Goal: Check status: Check status

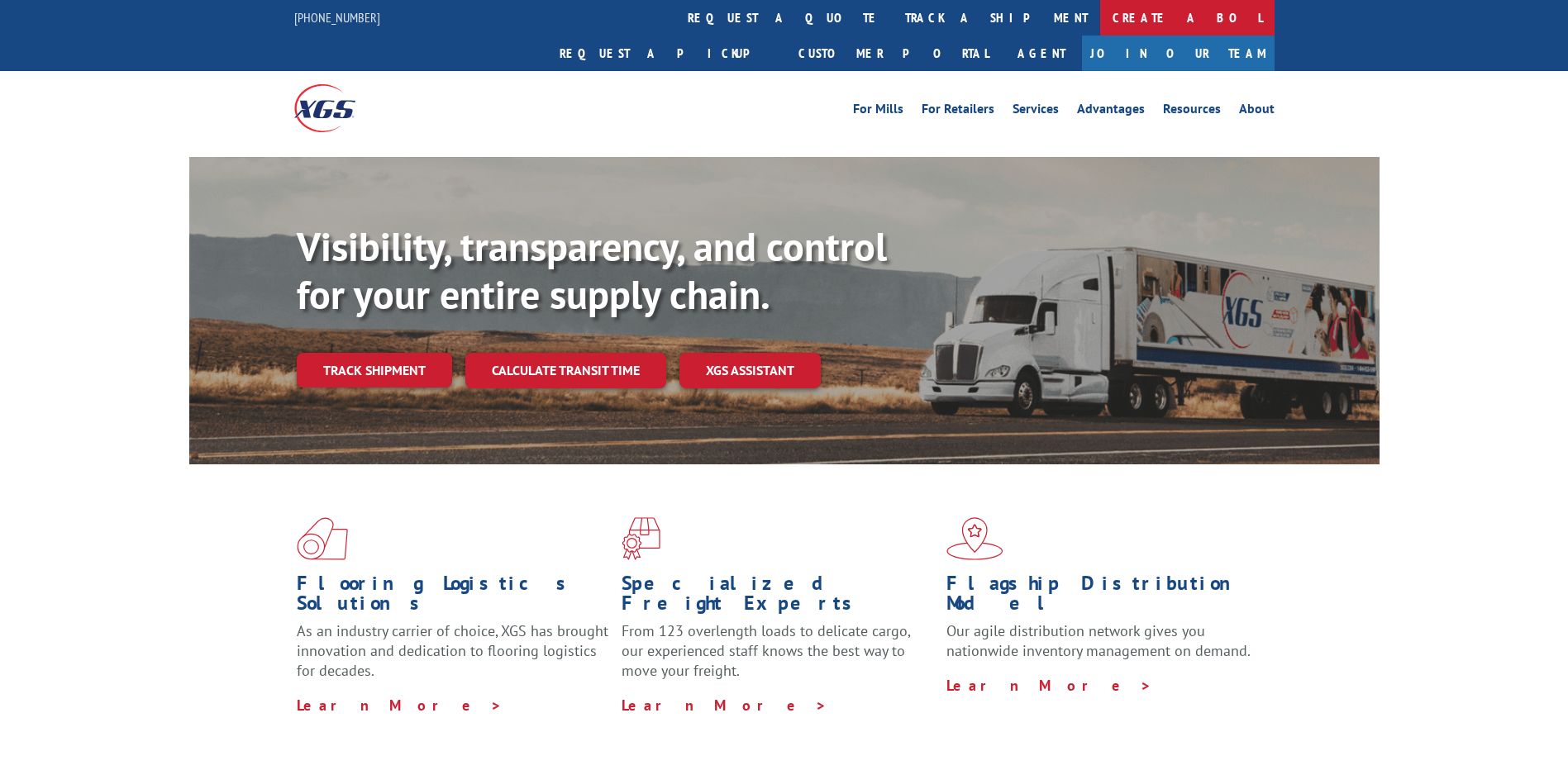
click at [1100, 22] on link "Create a BOL" at bounding box center [1187, 17] width 174 height 35
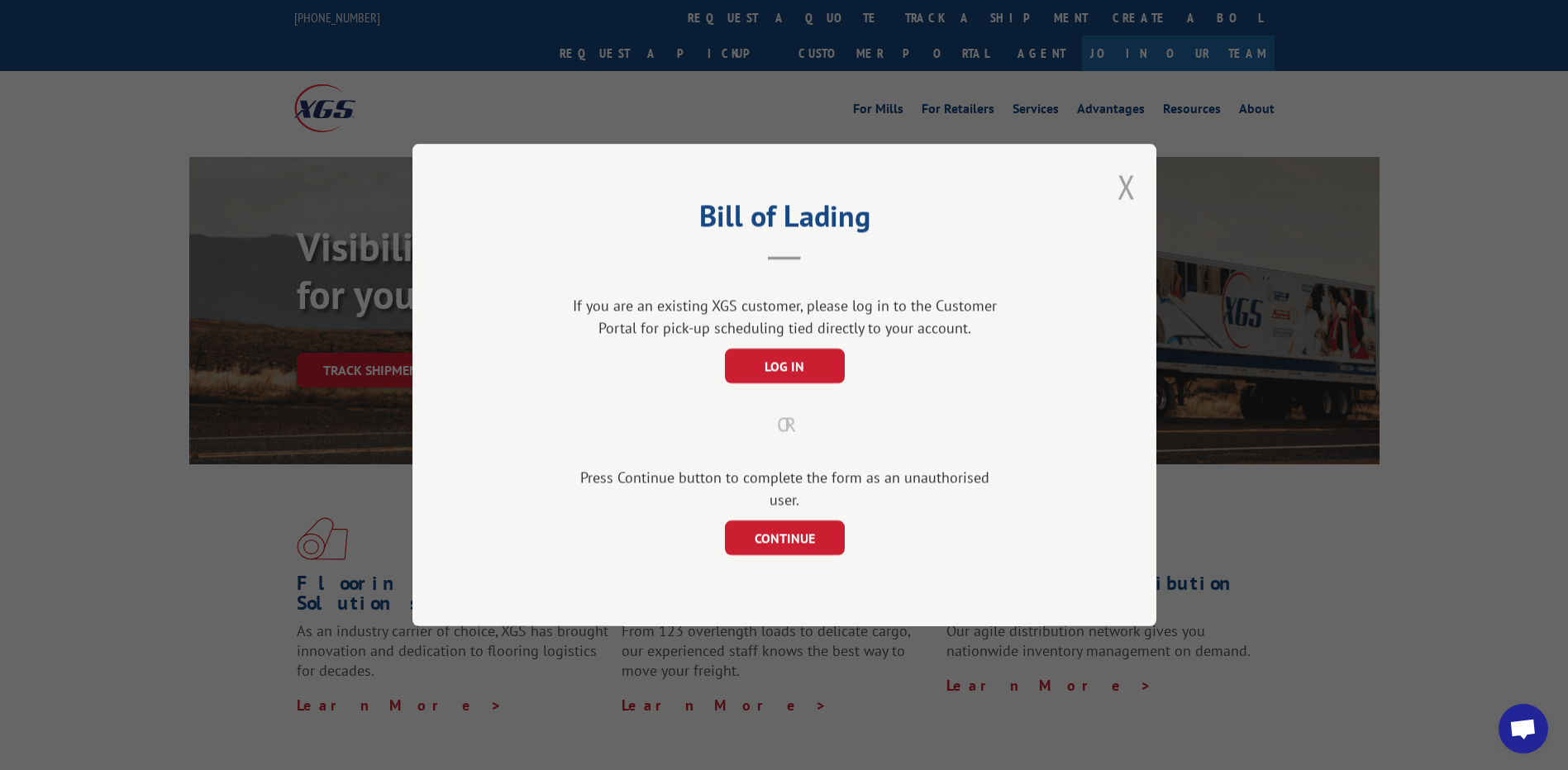
click at [1132, 195] on button "Close modal" at bounding box center [1125, 186] width 18 height 44
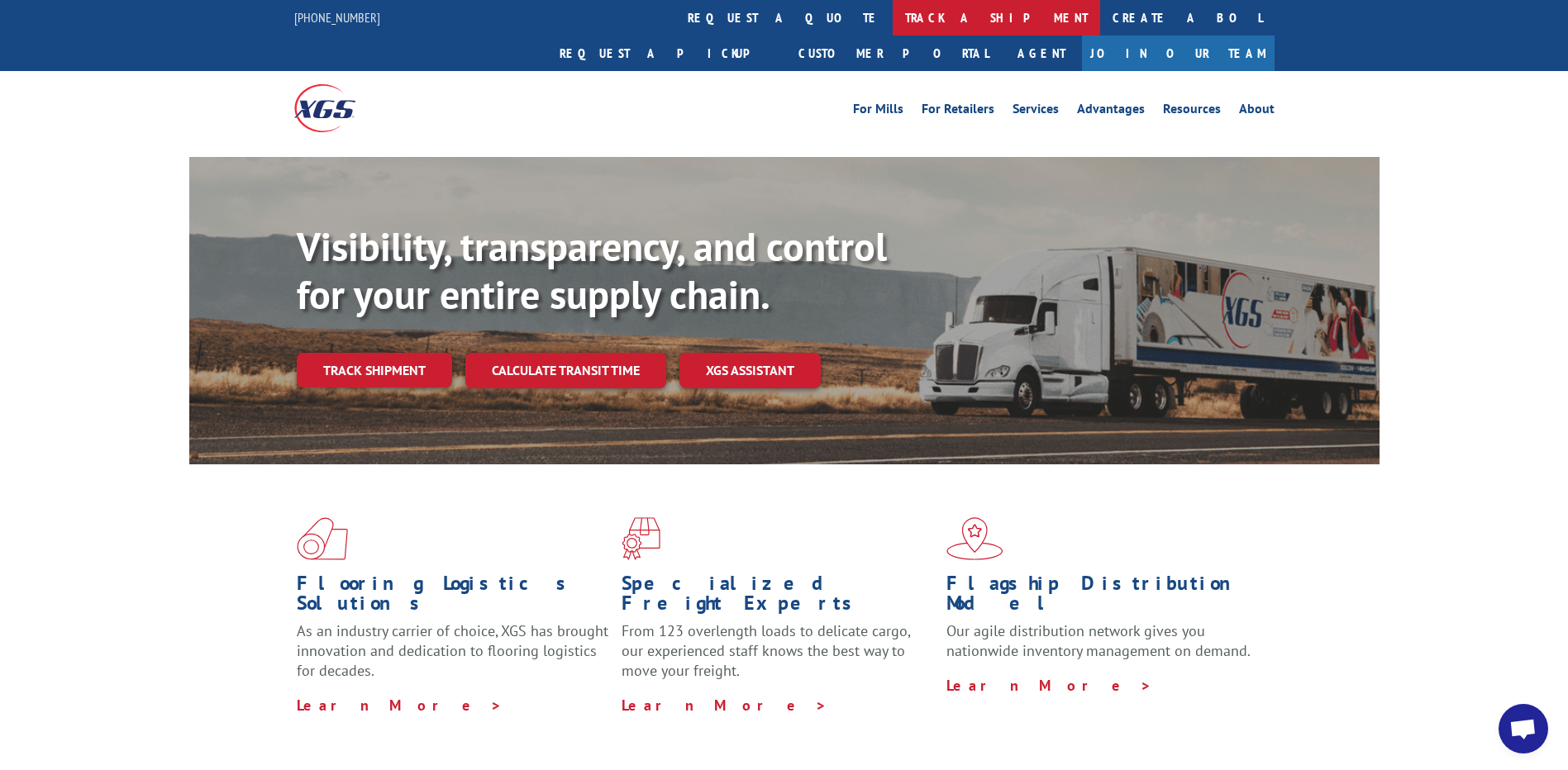
click at [892, 16] on link "track a shipment" at bounding box center [995, 17] width 208 height 35
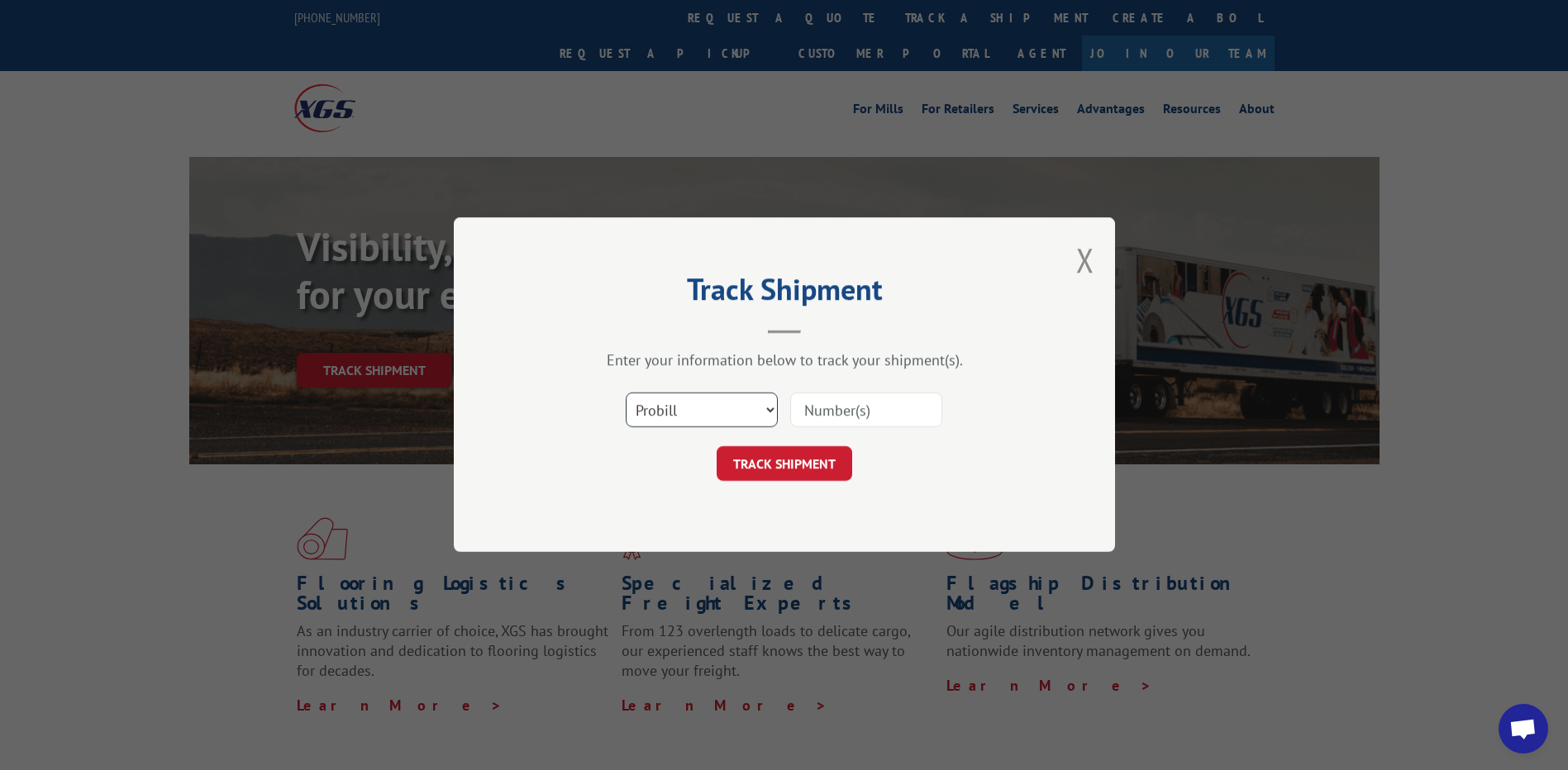
click at [762, 413] on select "Select category... Probill BOL PO" at bounding box center [701, 411] width 152 height 34
select select "po"
click at [625, 394] on select "Select category... Probill BOL PO" at bounding box center [701, 411] width 152 height 34
click at [845, 413] on input at bounding box center [865, 411] width 152 height 34
paste input "75529453"
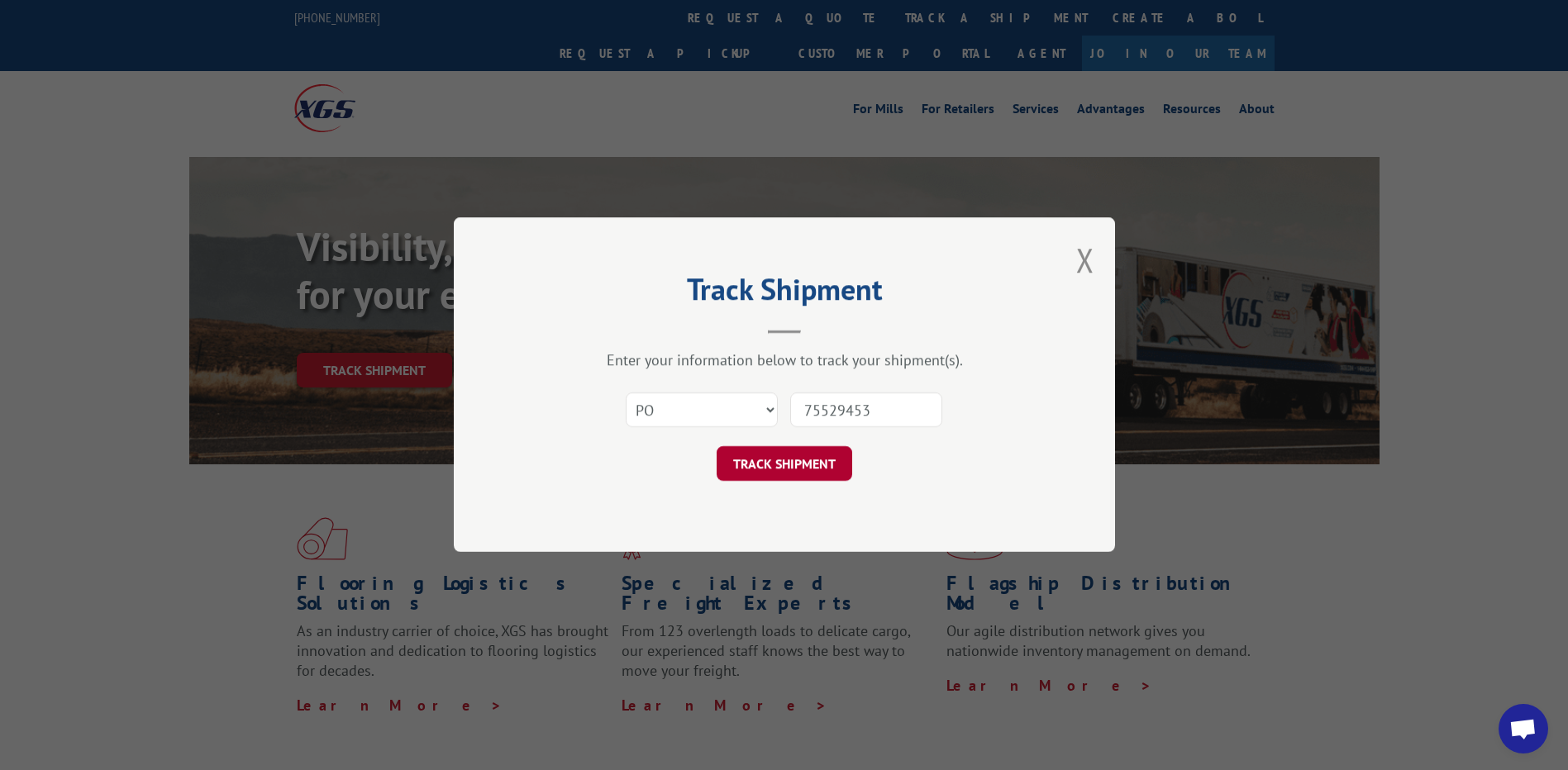
type input "75529453"
click at [781, 464] on button "TRACK SHIPMENT" at bounding box center [784, 464] width 135 height 34
